Goal: Task Accomplishment & Management: Manage account settings

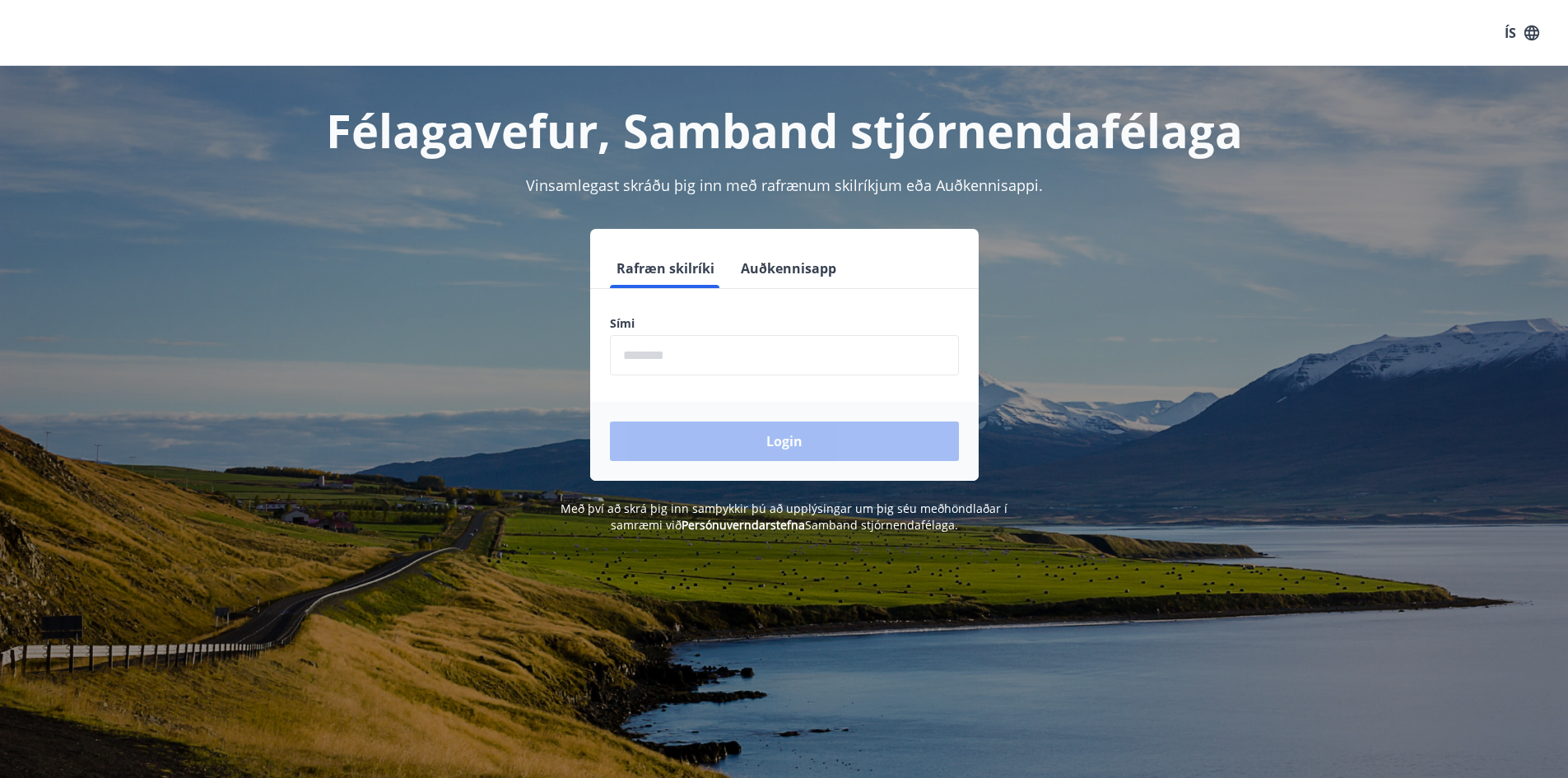
click at [701, 354] on input "phone" at bounding box center [785, 355] width 349 height 41
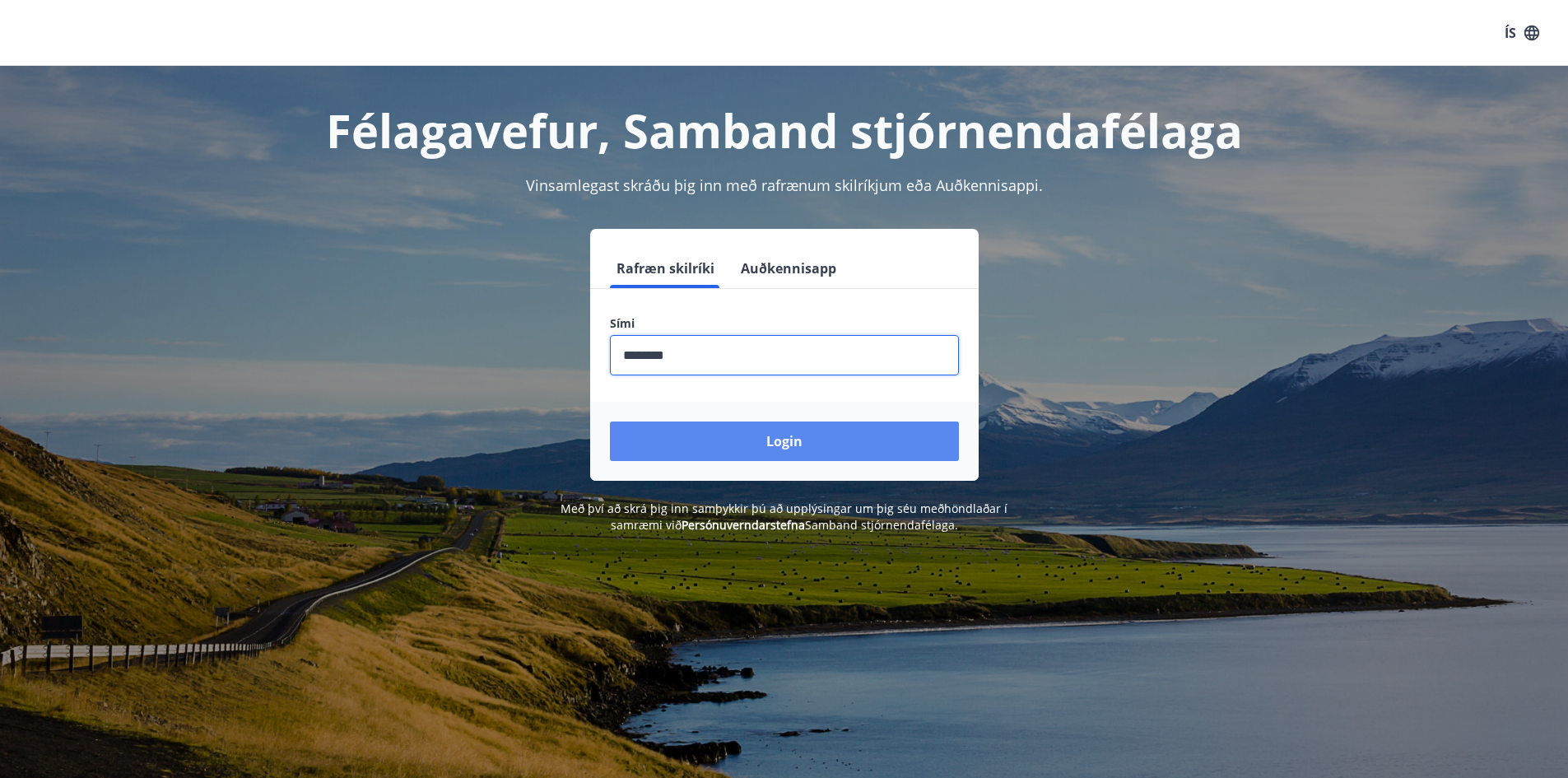
type input "********"
click at [769, 448] on button "Login" at bounding box center [785, 442] width 349 height 40
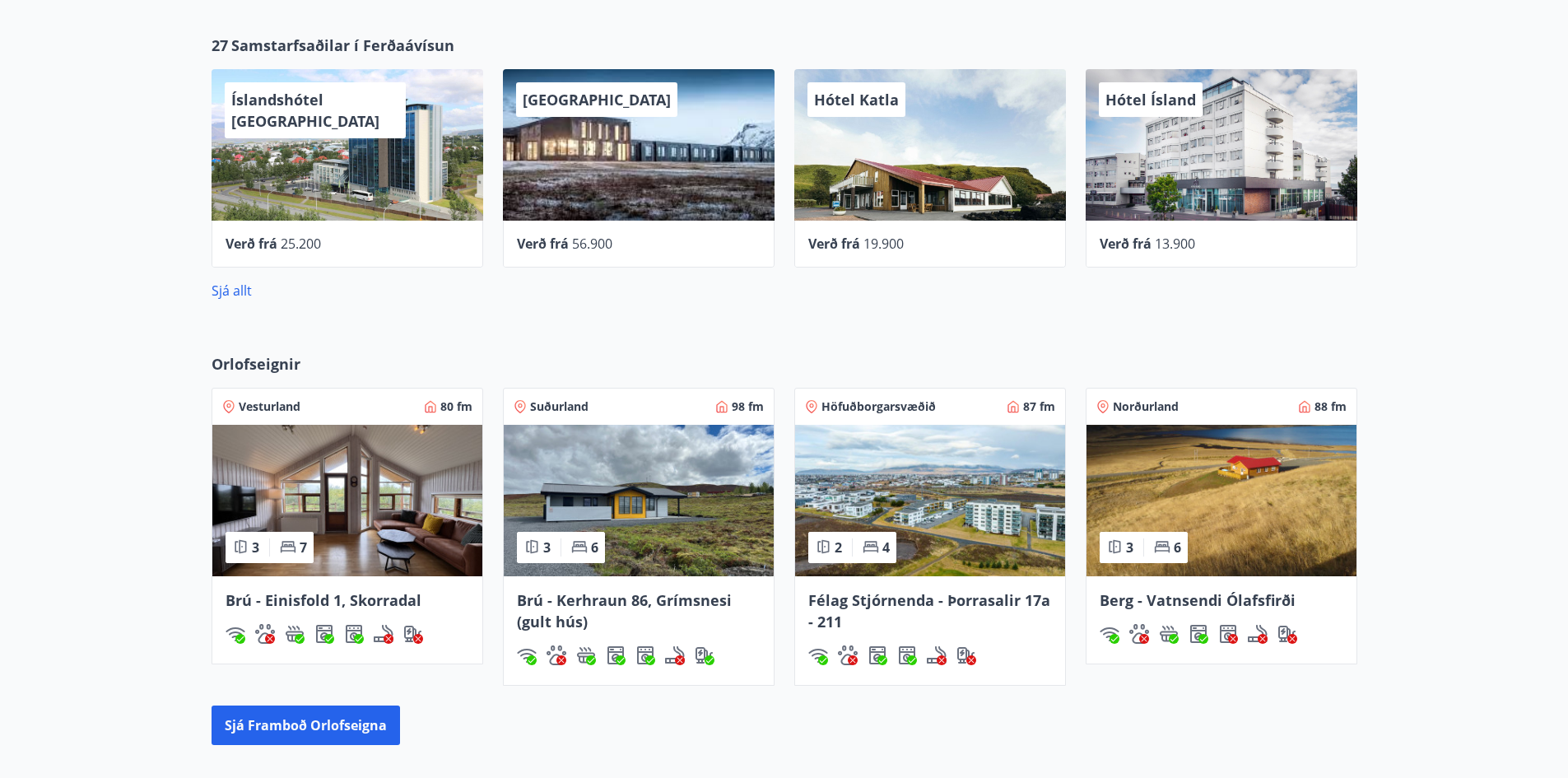
scroll to position [741, 0]
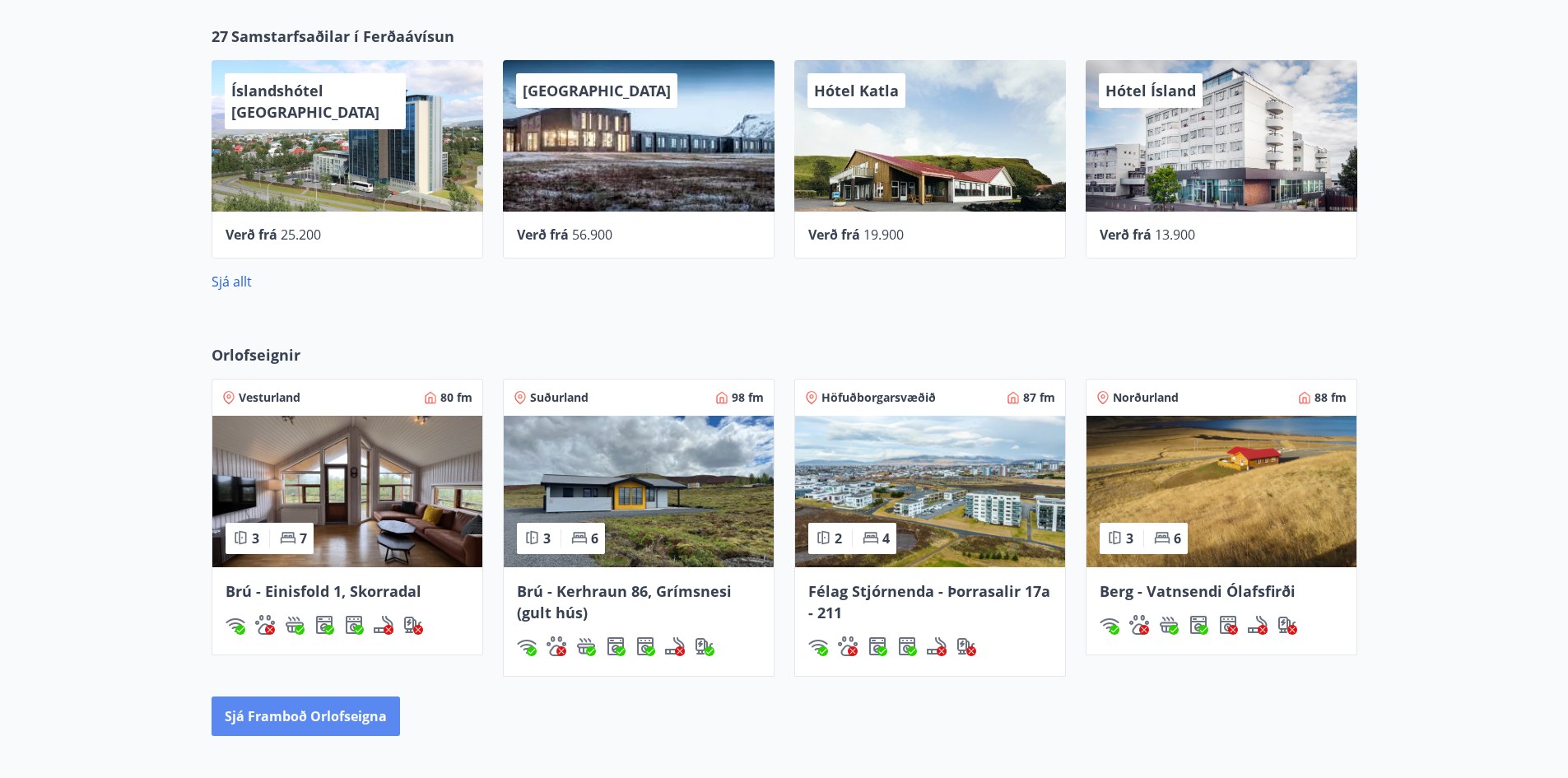
click at [351, 716] on button "Sjá framboð orlofseigna" at bounding box center [306, 716] width 188 height 40
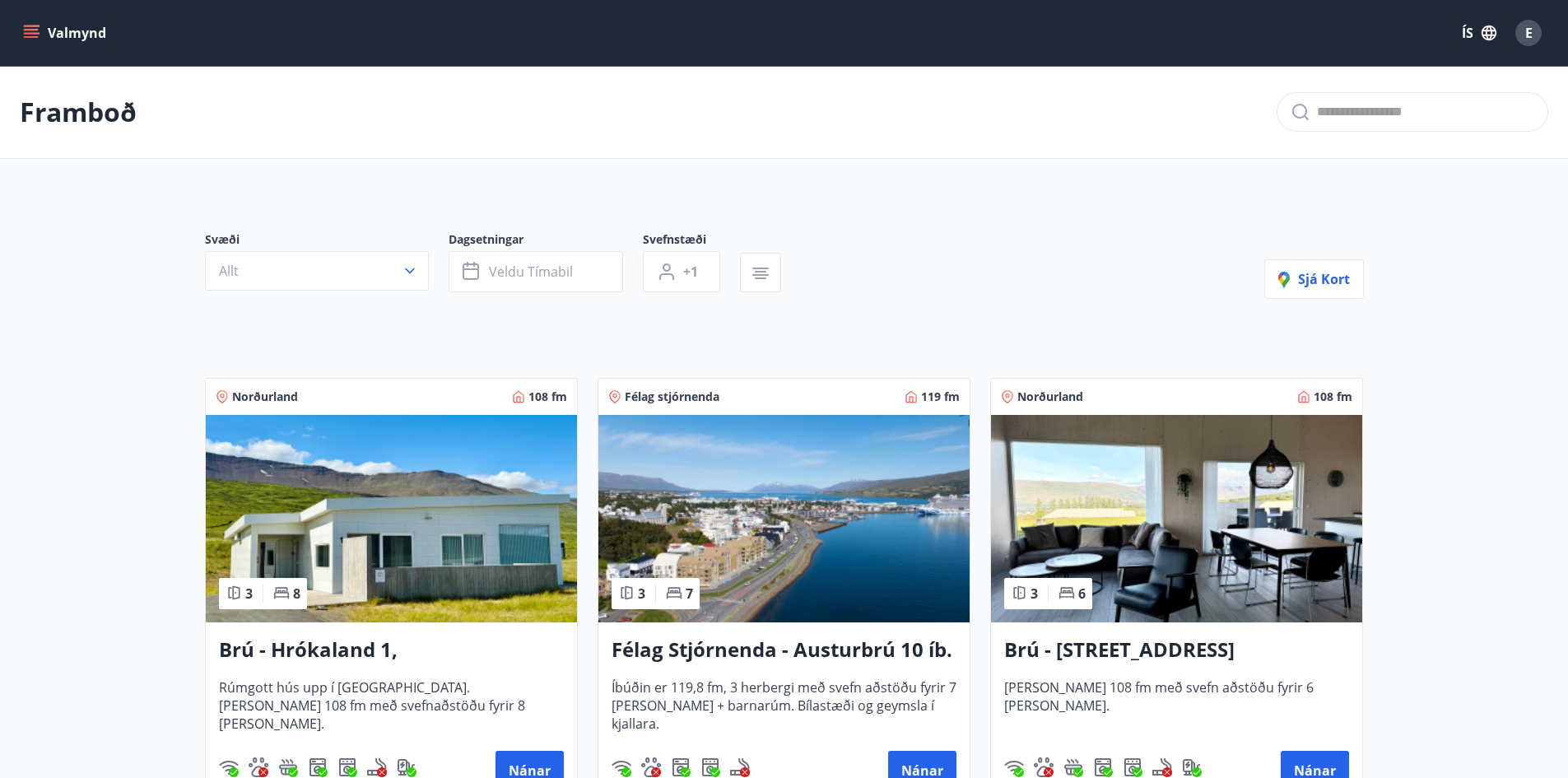
click at [58, 36] on button "Valmynd" at bounding box center [66, 33] width 93 height 30
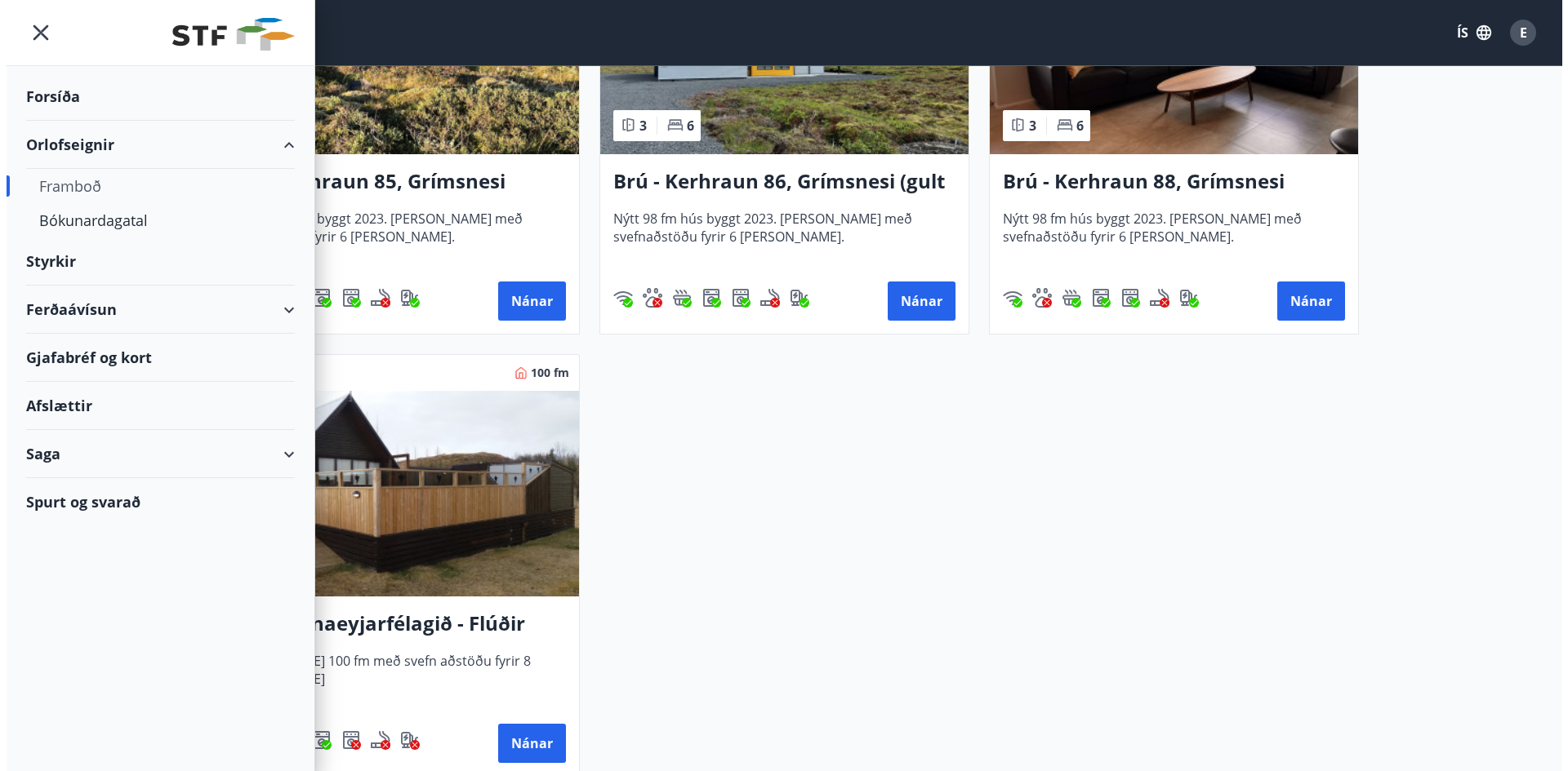
scroll to position [4223, 0]
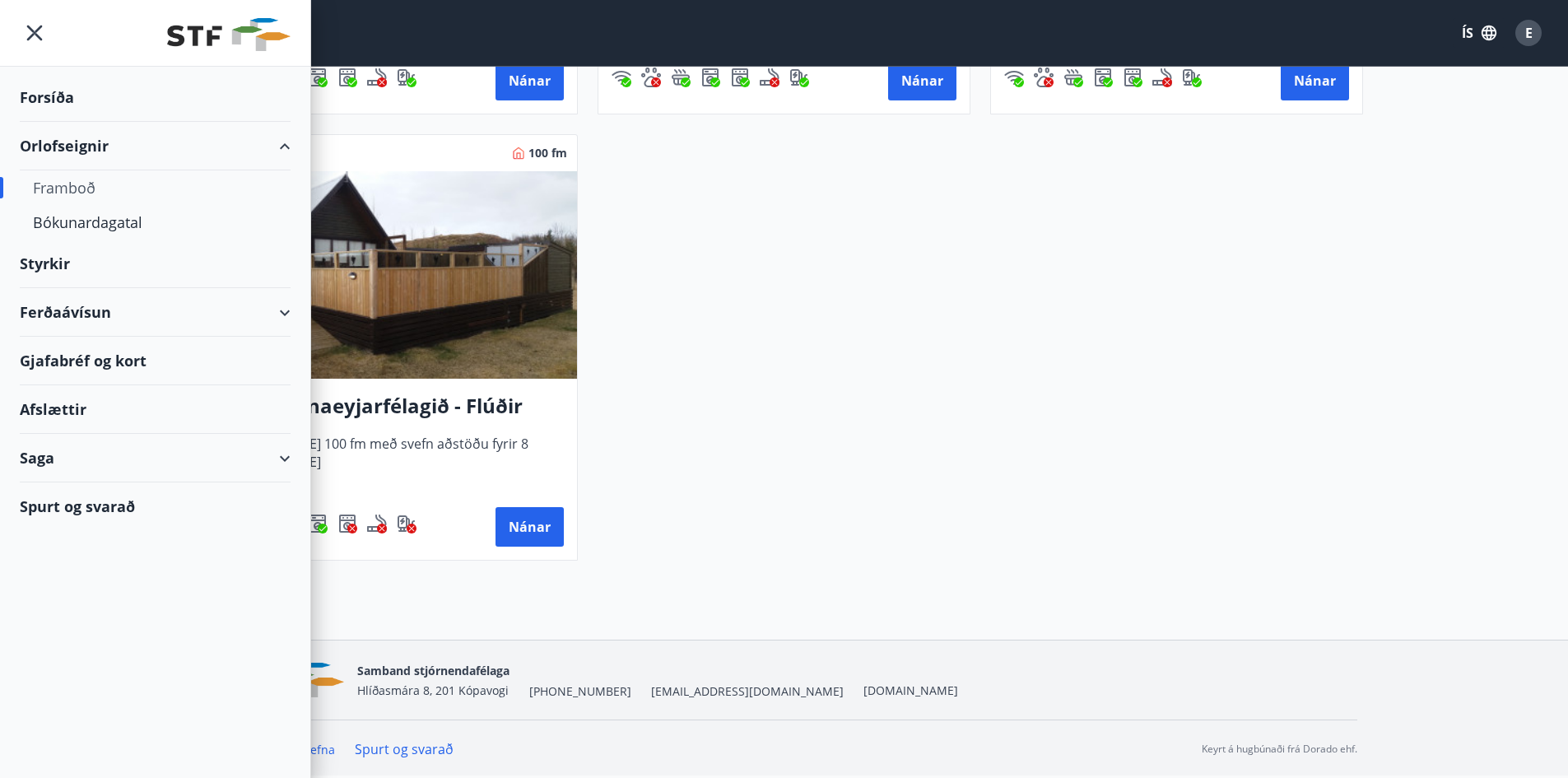
click at [40, 30] on icon "menu" at bounding box center [34, 33] width 30 height 30
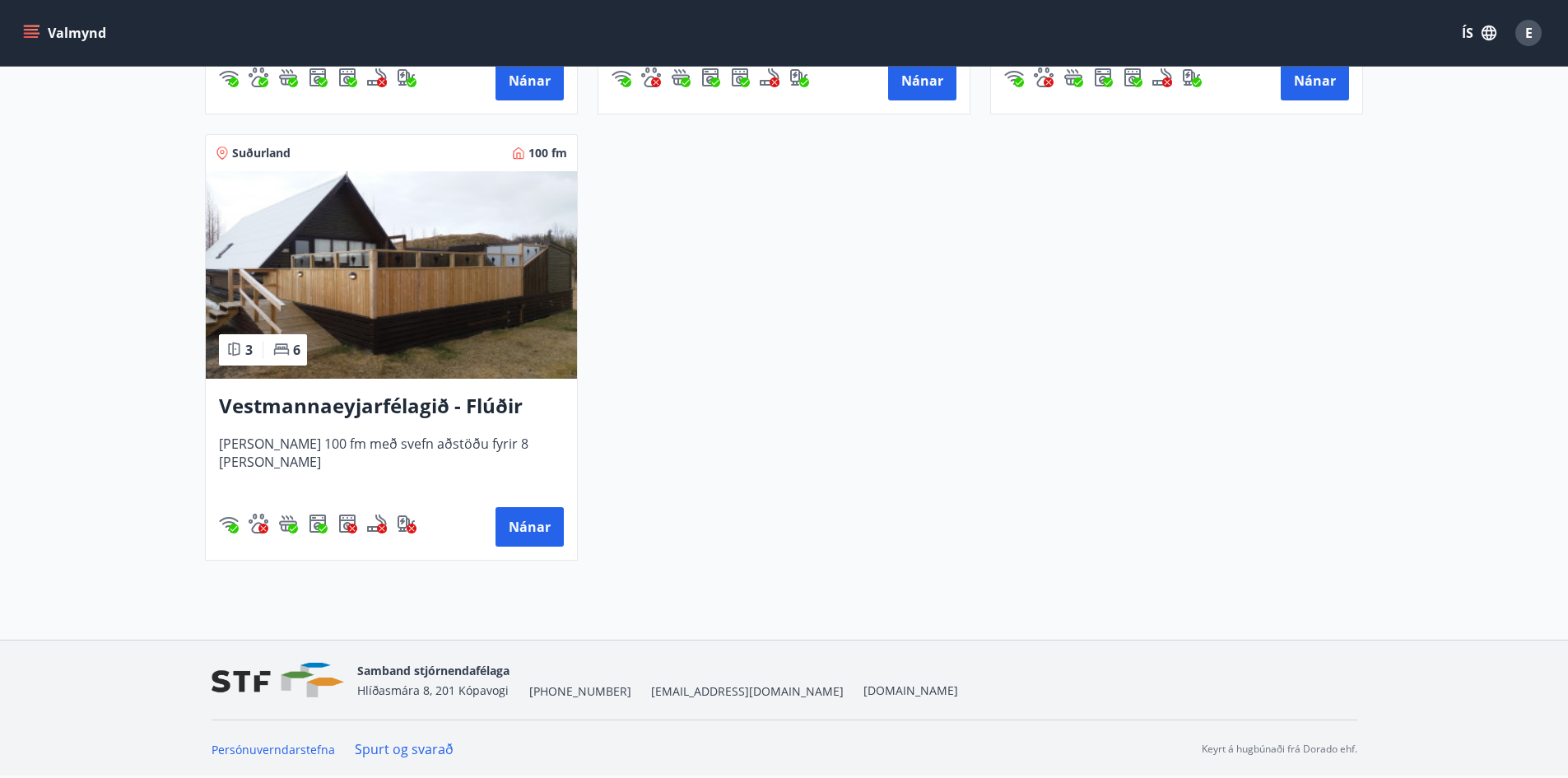
click at [1527, 33] on span "E" at bounding box center [1529, 33] width 7 height 18
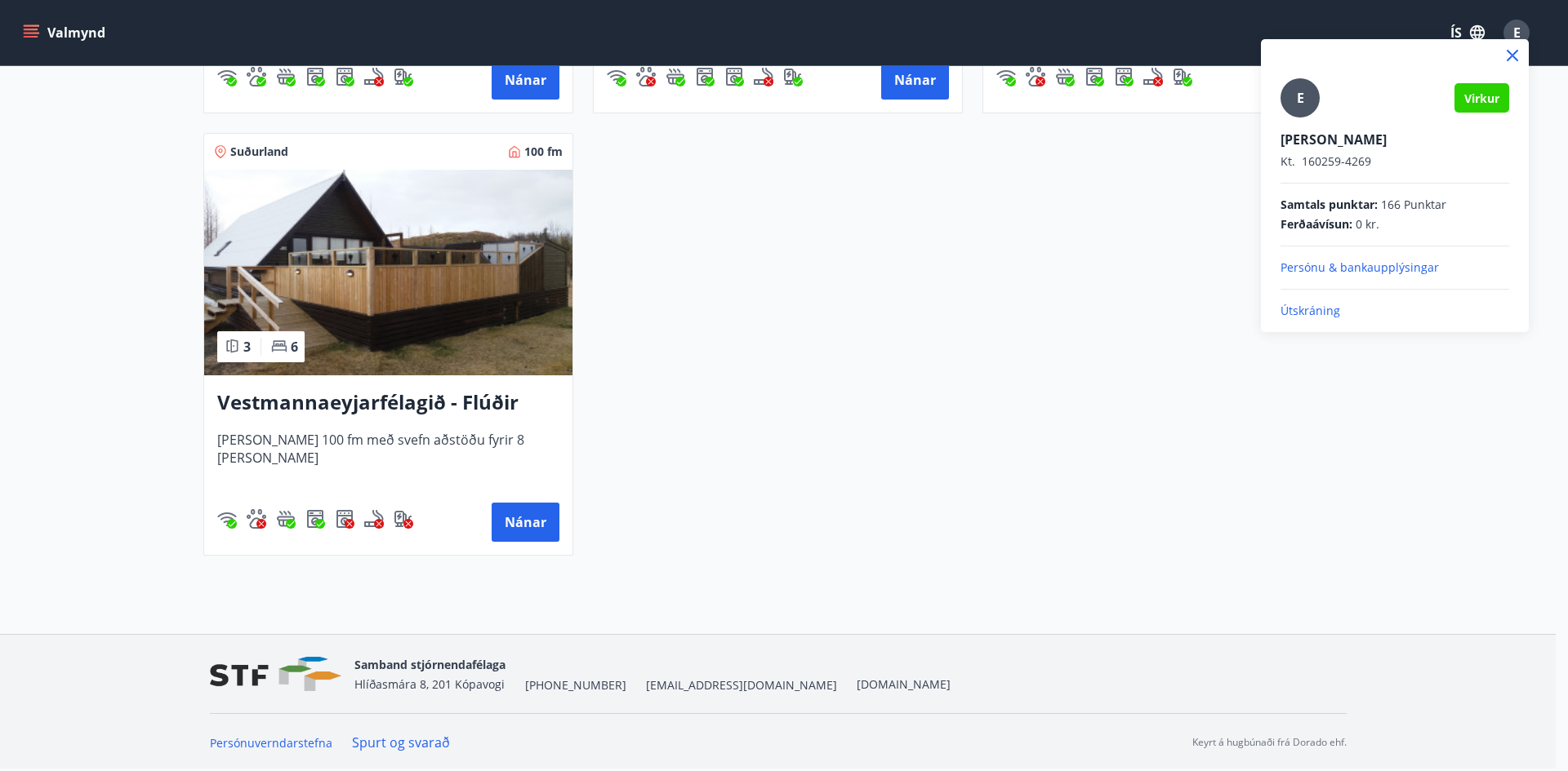
click at [1316, 309] on p "Útskráning" at bounding box center [1395, 311] width 229 height 16
